Goal: Information Seeking & Learning: Compare options

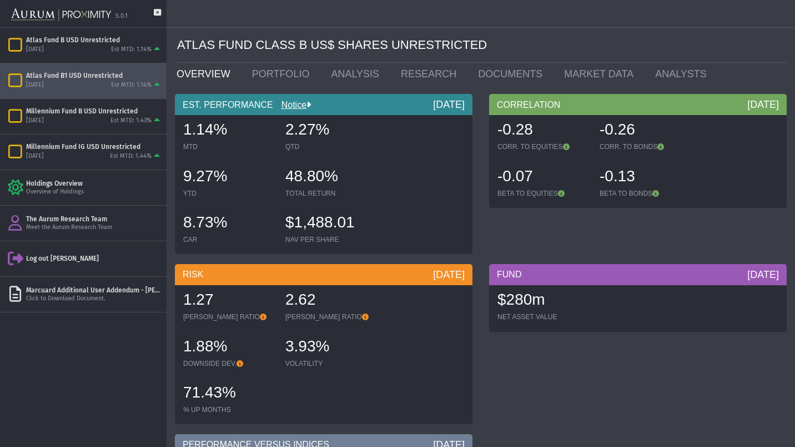
click at [73, 82] on div "[DATE] Est MTD: 1.14%" at bounding box center [94, 86] width 136 height 10
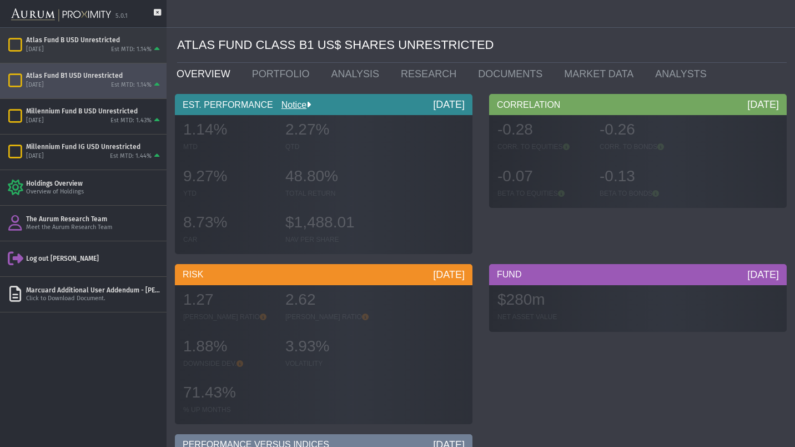
click at [82, 54] on div "[DATE] Est MTD: 1.14%" at bounding box center [94, 50] width 136 height 10
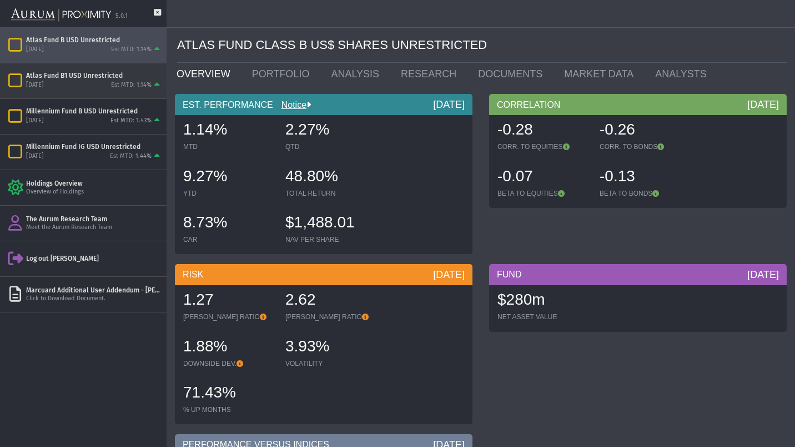
click at [99, 83] on div "[DATE] Est MTD: 1.14%" at bounding box center [94, 86] width 136 height 10
